Goal: Connect with others: Connect with others

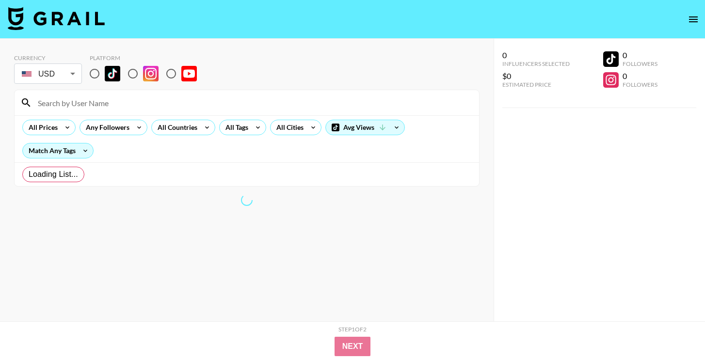
radio input "true"
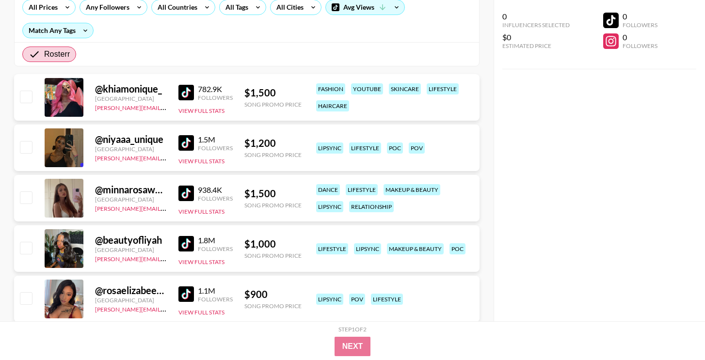
scroll to position [121, 0]
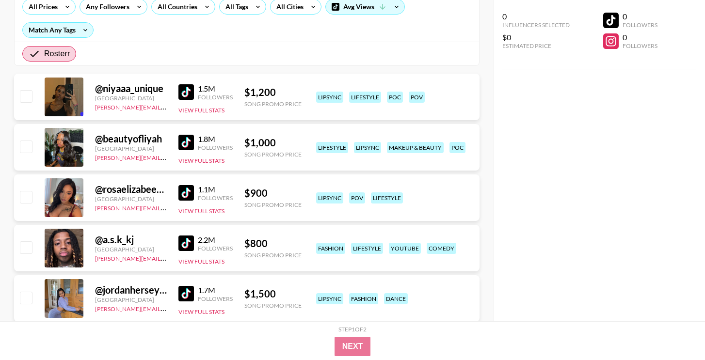
click at [111, 92] on div "@ niyaaa_unique" at bounding box center [131, 88] width 72 height 12
click at [64, 99] on div at bounding box center [64, 97] width 39 height 39
click at [188, 92] on img at bounding box center [186, 92] width 16 height 16
click at [198, 195] on div "Followers" at bounding box center [215, 197] width 35 height 7
click at [188, 192] on img at bounding box center [186, 193] width 16 height 16
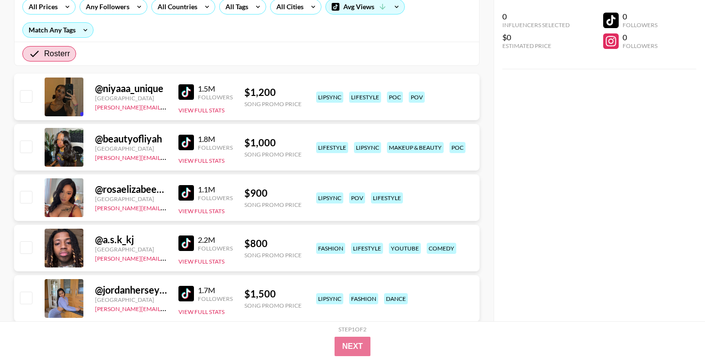
click at [67, 144] on div at bounding box center [64, 147] width 39 height 39
click at [193, 146] on link at bounding box center [187, 143] width 19 height 16
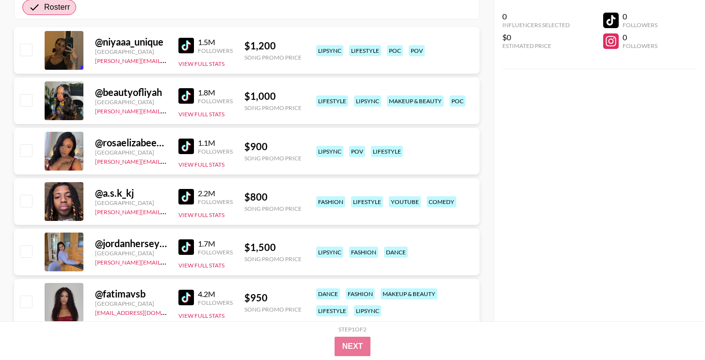
click at [183, 196] on img at bounding box center [186, 197] width 16 height 16
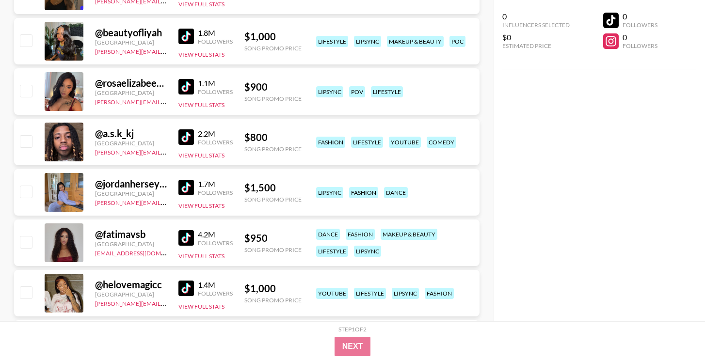
scroll to position [228, 0]
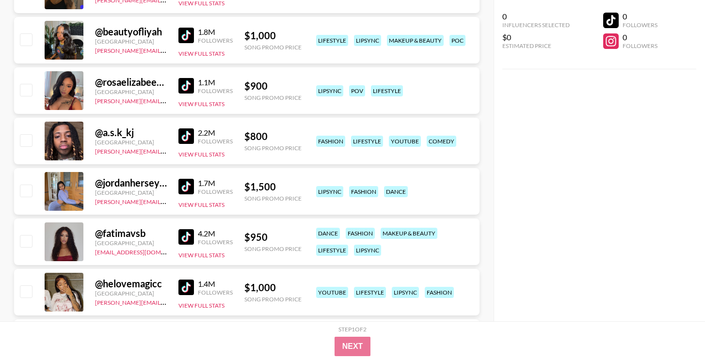
click at [113, 183] on div "@ jordanherseyyy" at bounding box center [131, 183] width 72 height 12
click at [189, 184] on img at bounding box center [186, 187] width 16 height 16
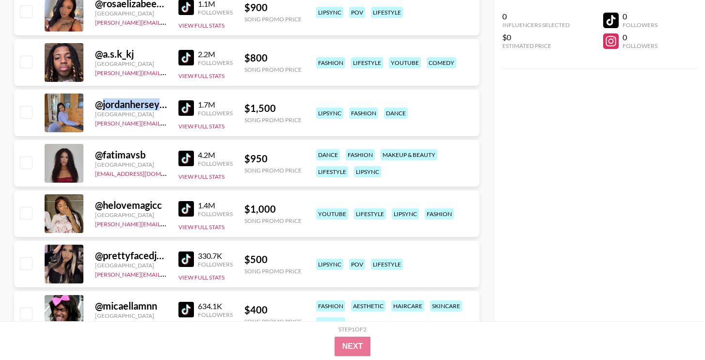
scroll to position [346, 0]
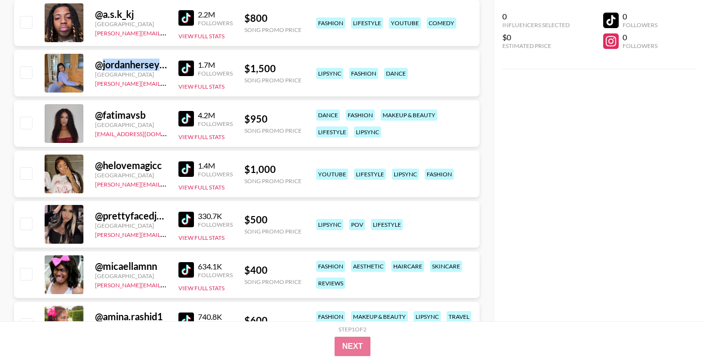
click at [185, 174] on img at bounding box center [186, 169] width 16 height 16
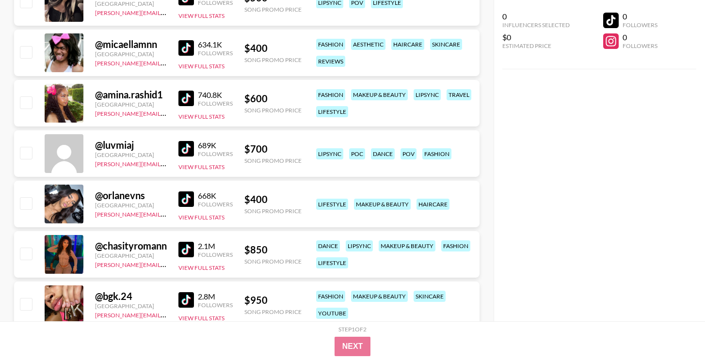
scroll to position [568, 0]
click at [187, 98] on img at bounding box center [186, 99] width 16 height 16
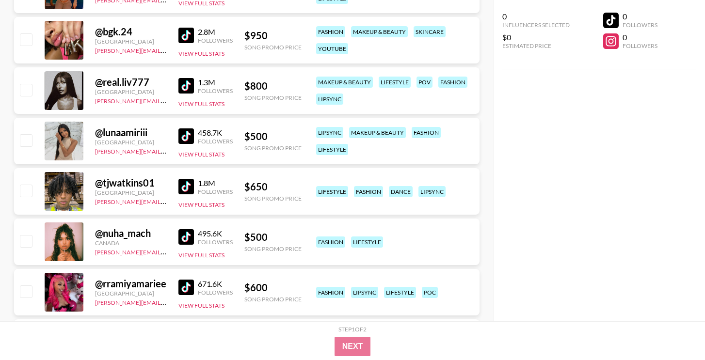
scroll to position [835, 0]
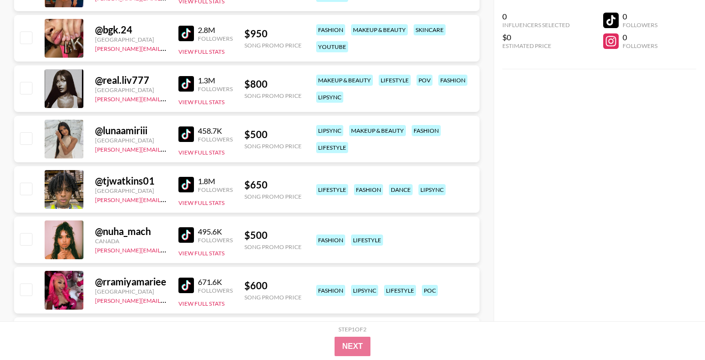
click at [190, 183] on img at bounding box center [186, 185] width 16 height 16
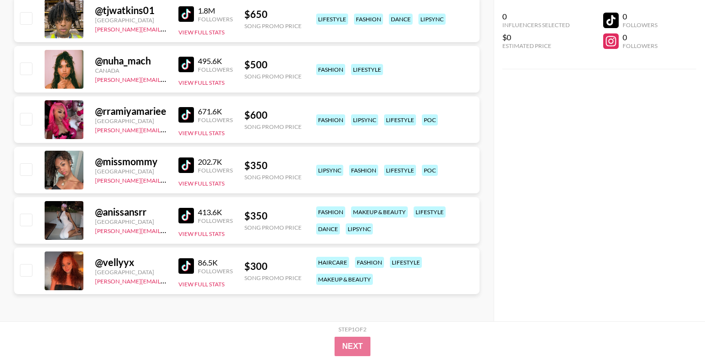
scroll to position [1005, 0]
click at [188, 166] on img at bounding box center [186, 166] width 16 height 16
click at [182, 211] on img at bounding box center [186, 216] width 16 height 16
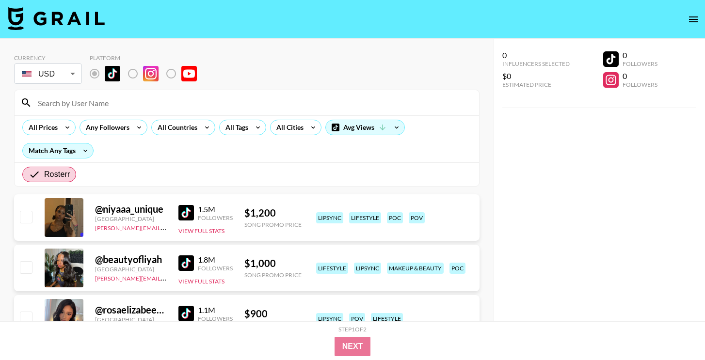
scroll to position [0, 0]
